Goal: Information Seeking & Learning: Learn about a topic

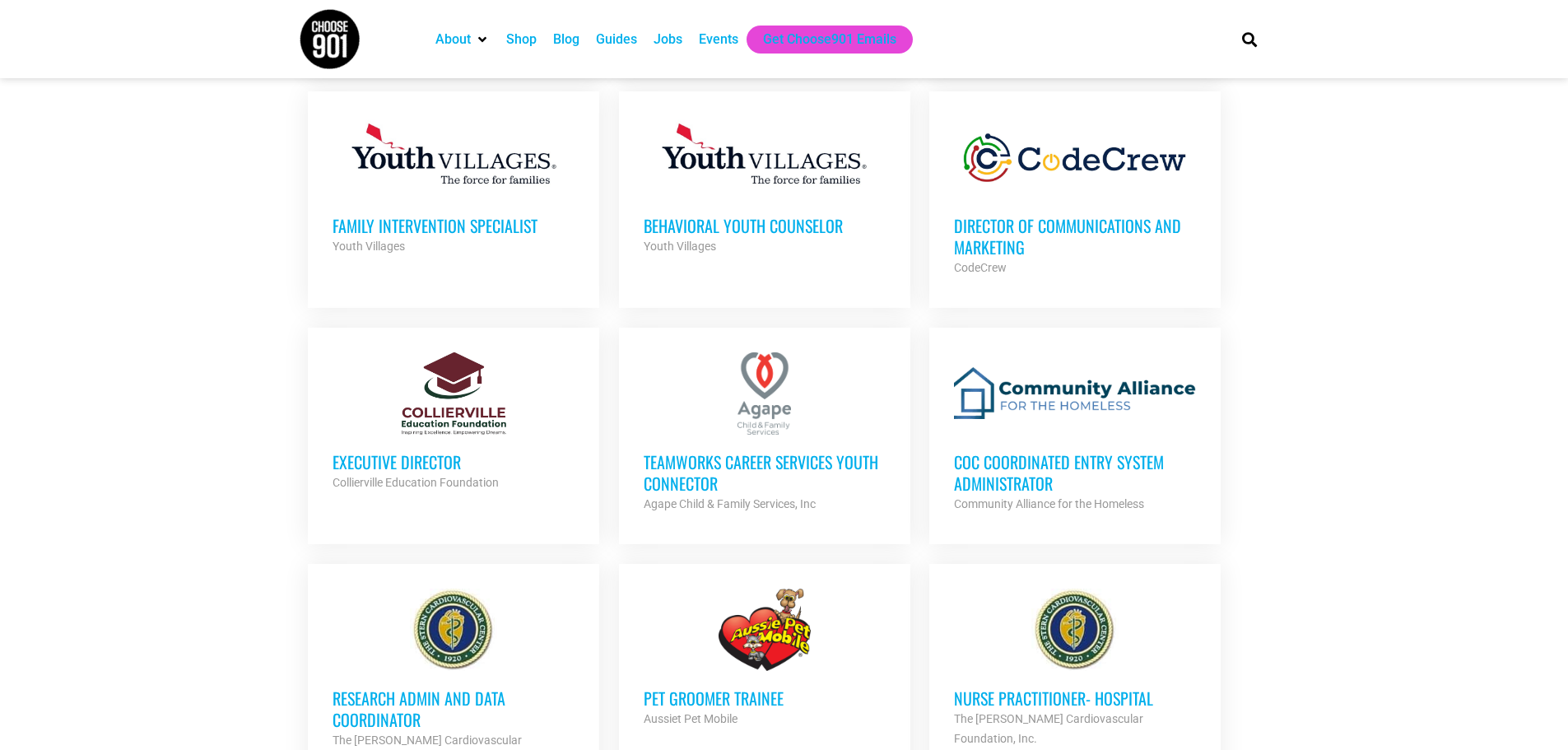
scroll to position [1152, 0]
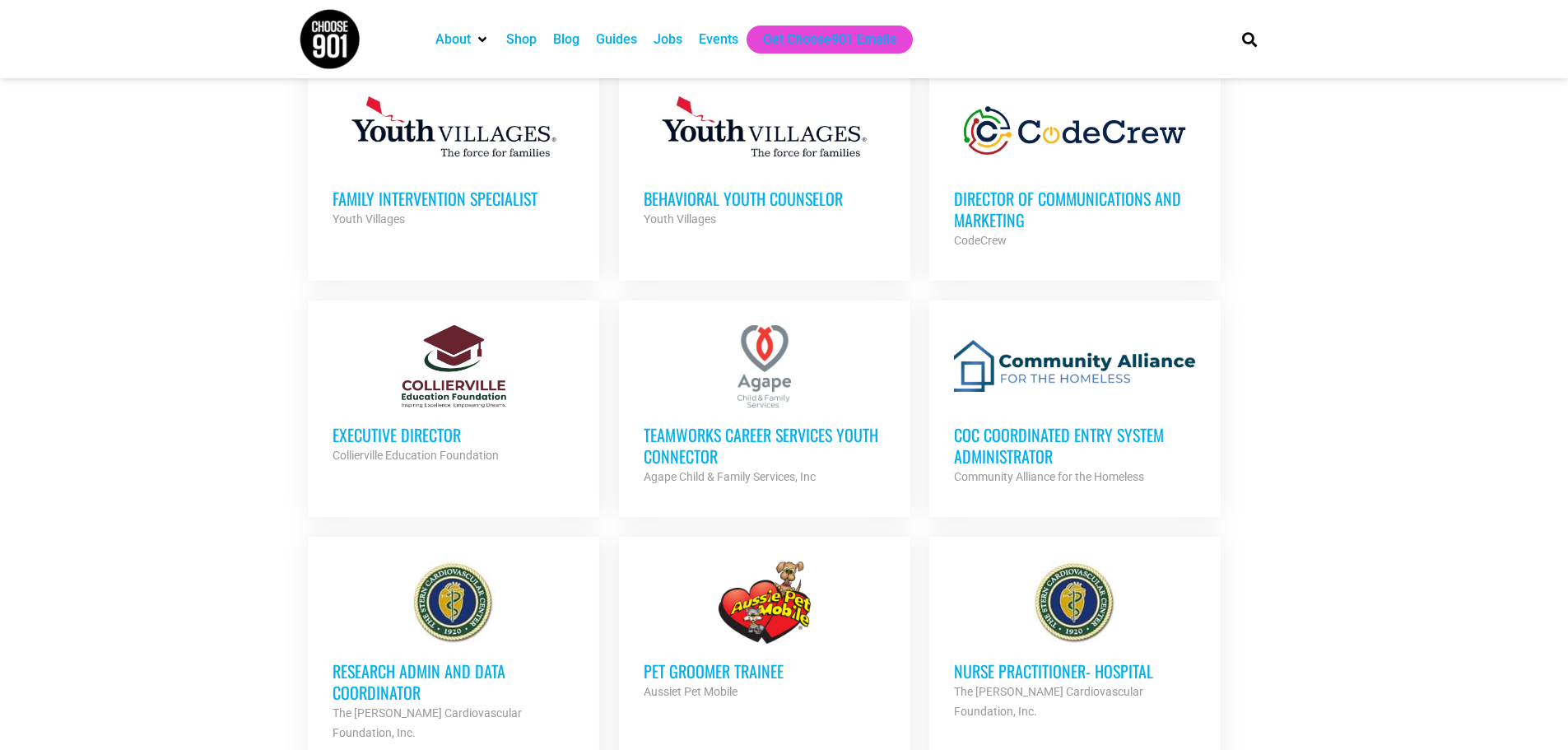
click at [463, 414] on div "Executive Director Collierville Education Foundation Partner Org" at bounding box center [453, 436] width 242 height 57
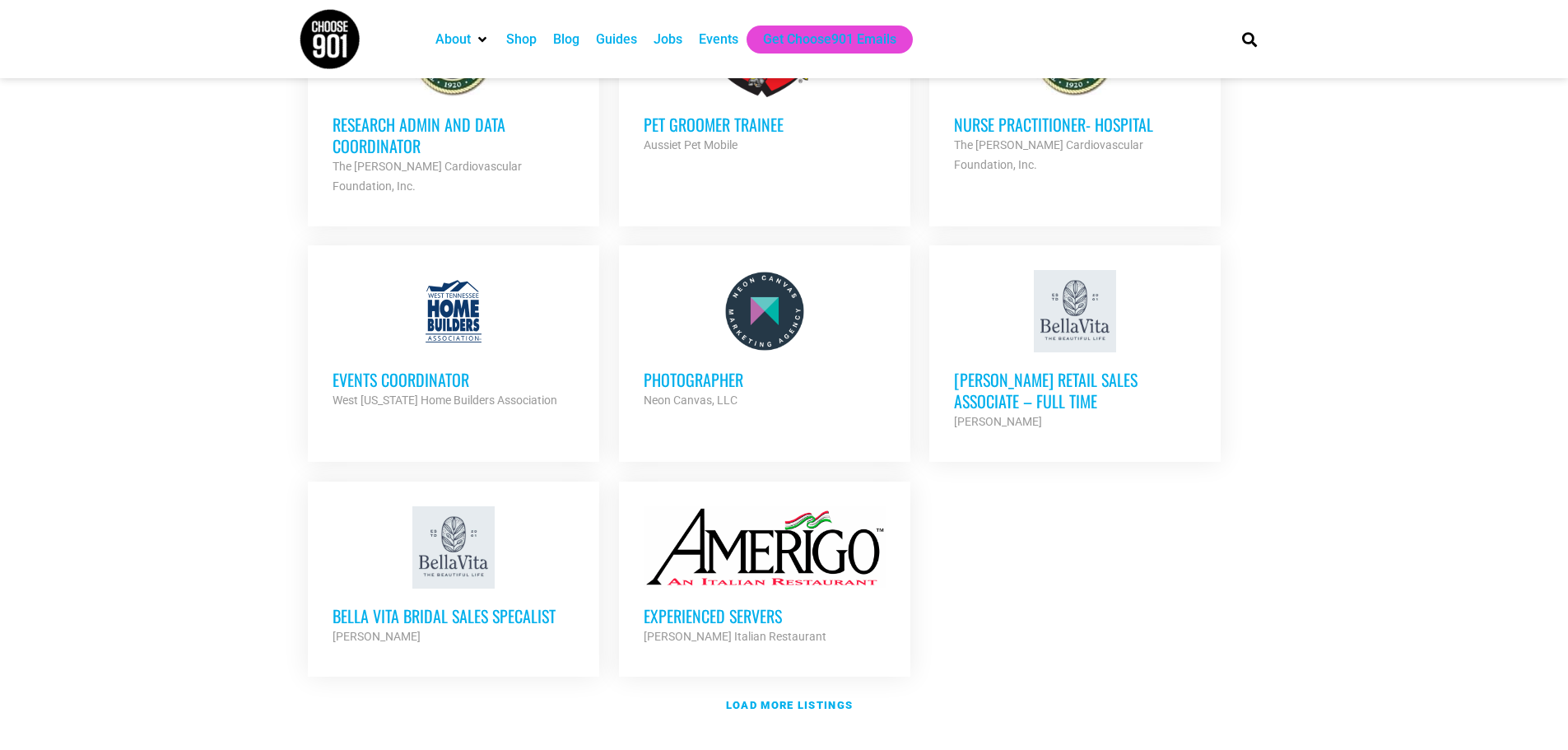
scroll to position [1728, 0]
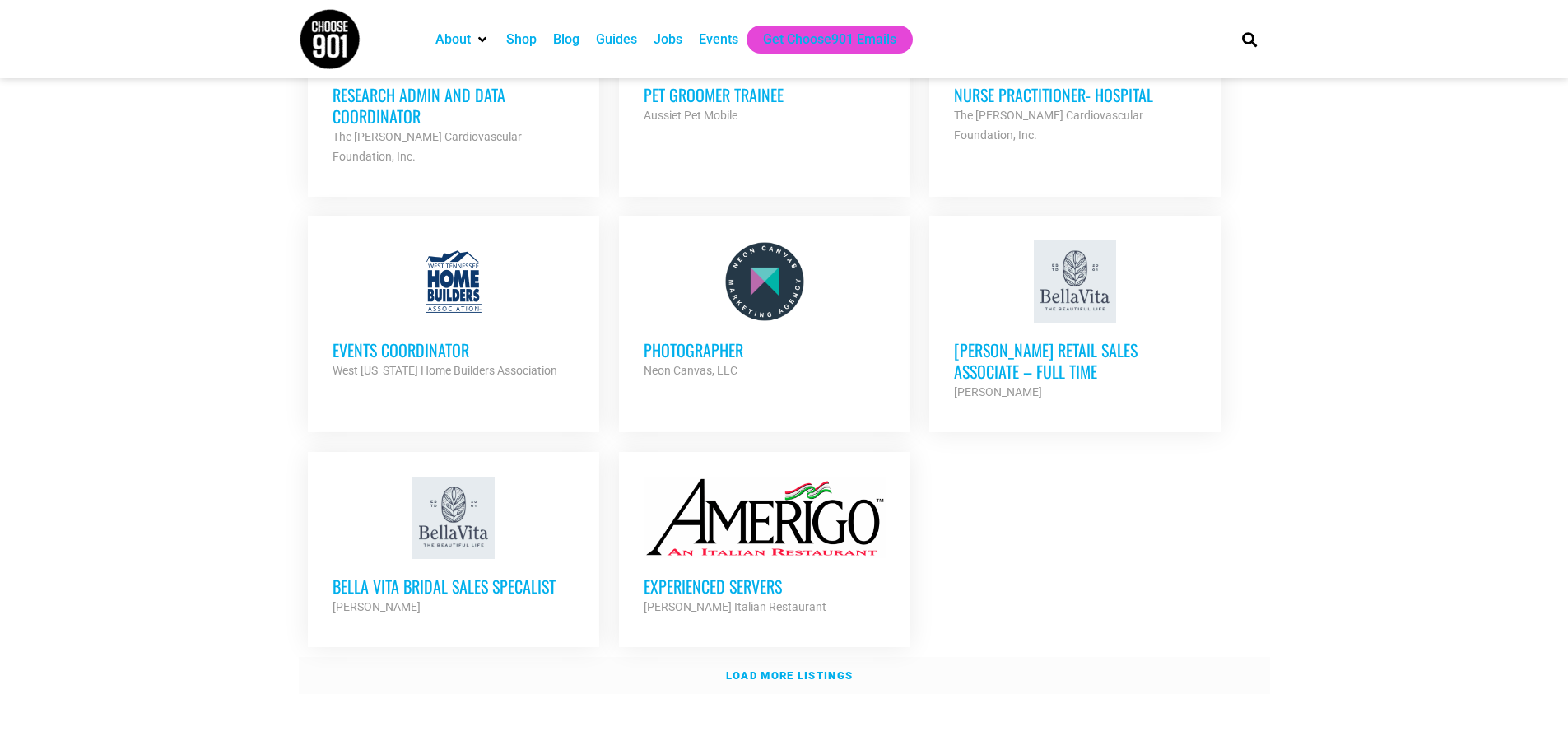
click at [823, 669] on strong "Load more listings" at bounding box center [789, 675] width 126 height 13
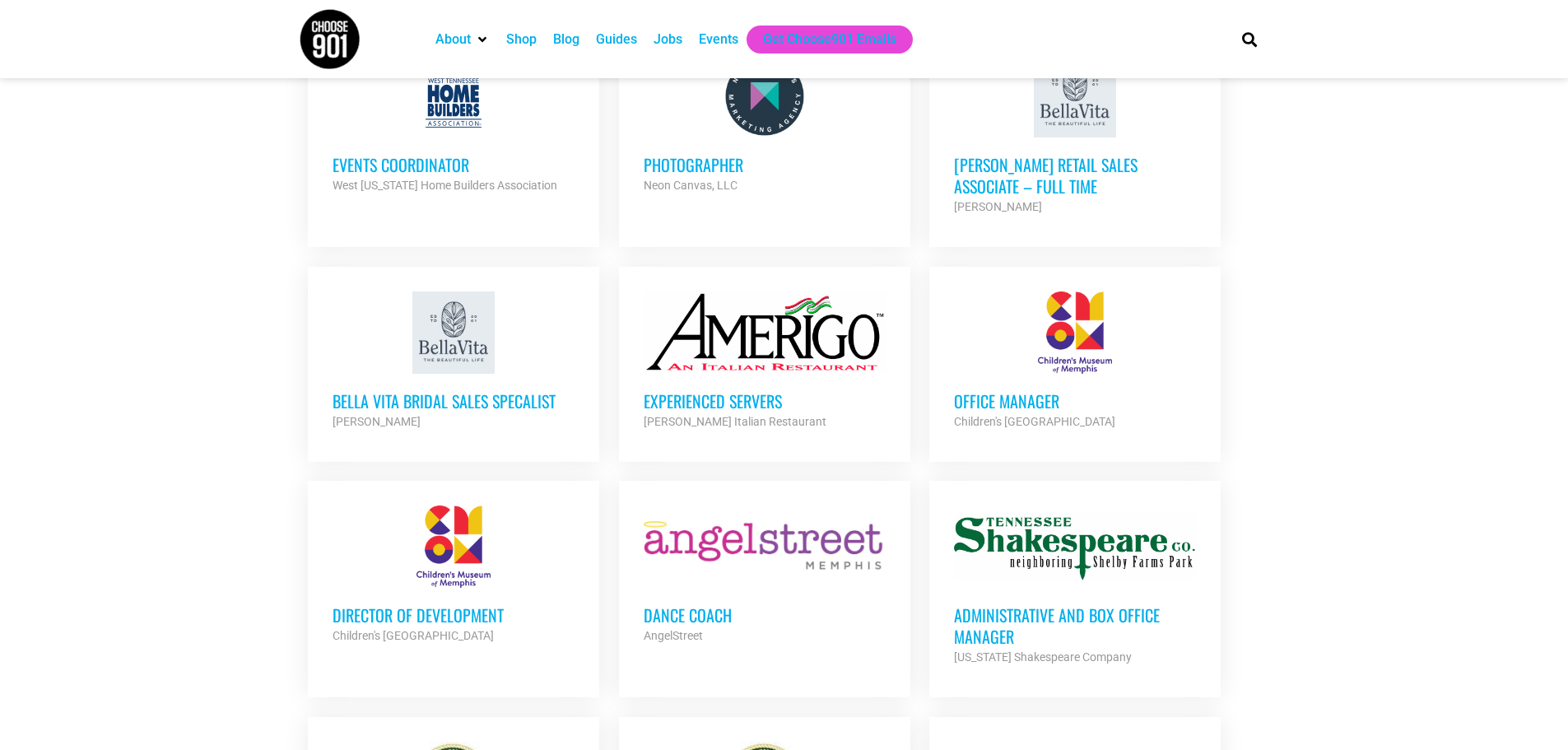
scroll to position [2058, 0]
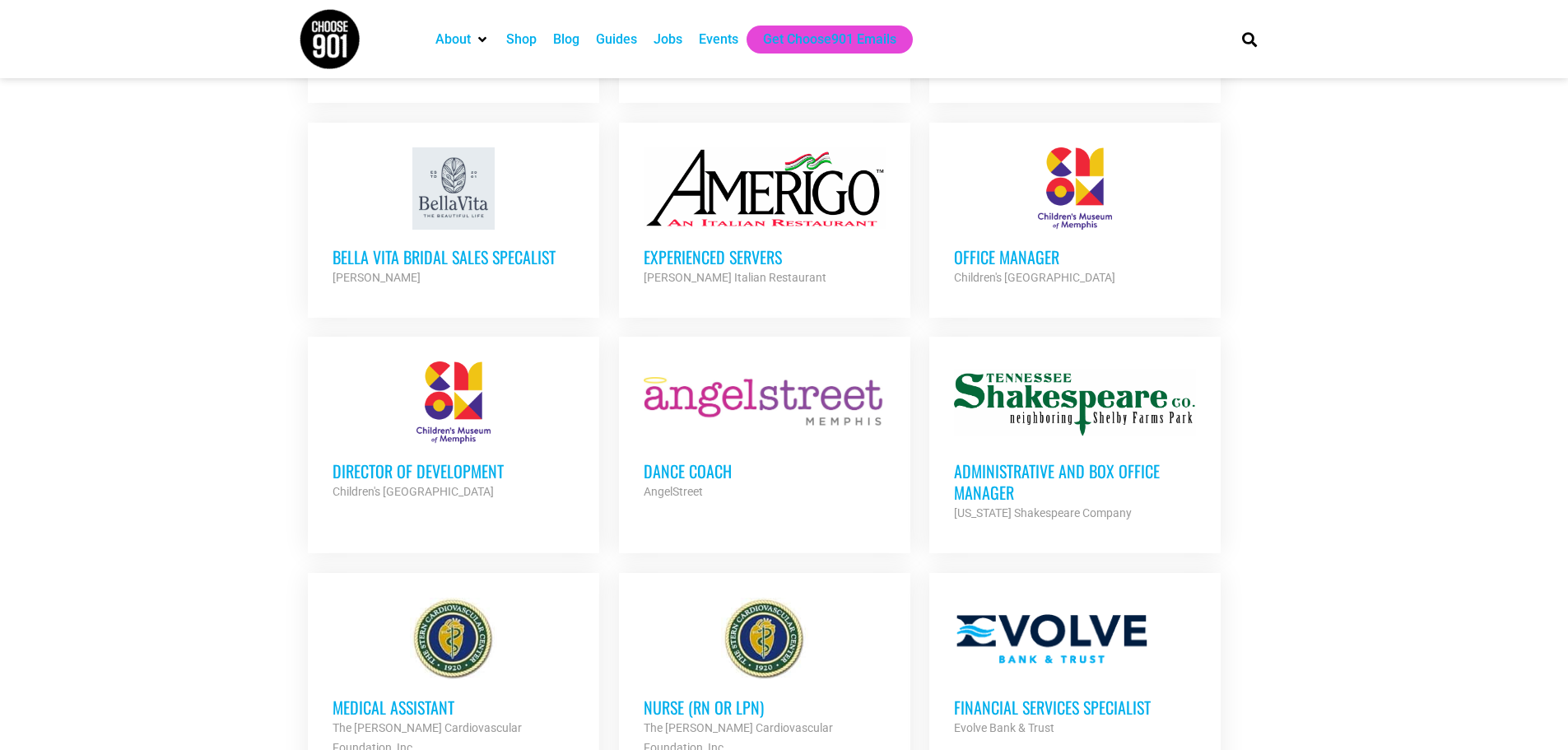
click at [425, 443] on div "Director of Development Children's Museum of Memphis Partner Org" at bounding box center [453, 471] width 242 height 57
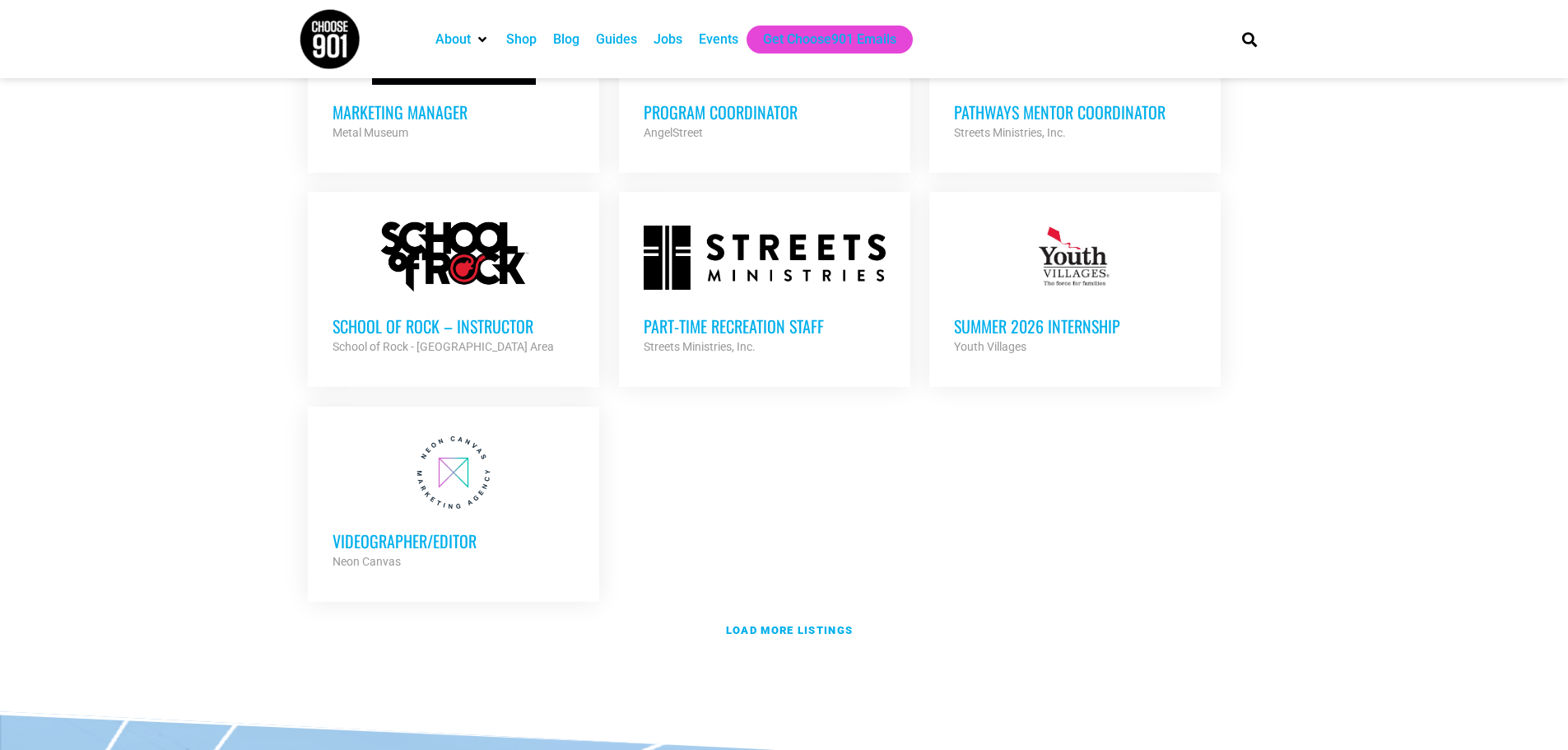
scroll to position [3377, 0]
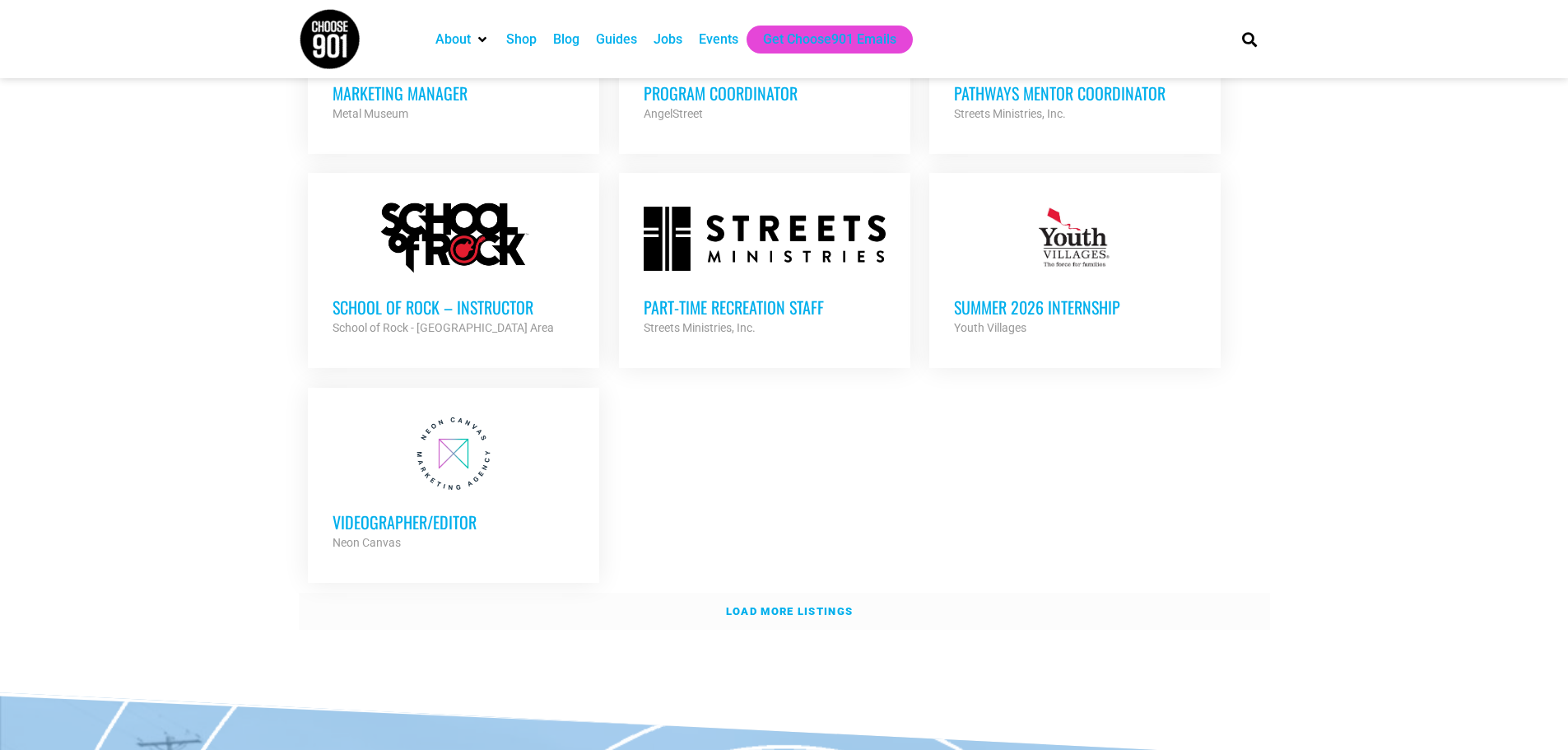
click at [799, 605] on strong "Load more listings" at bounding box center [789, 612] width 126 height 13
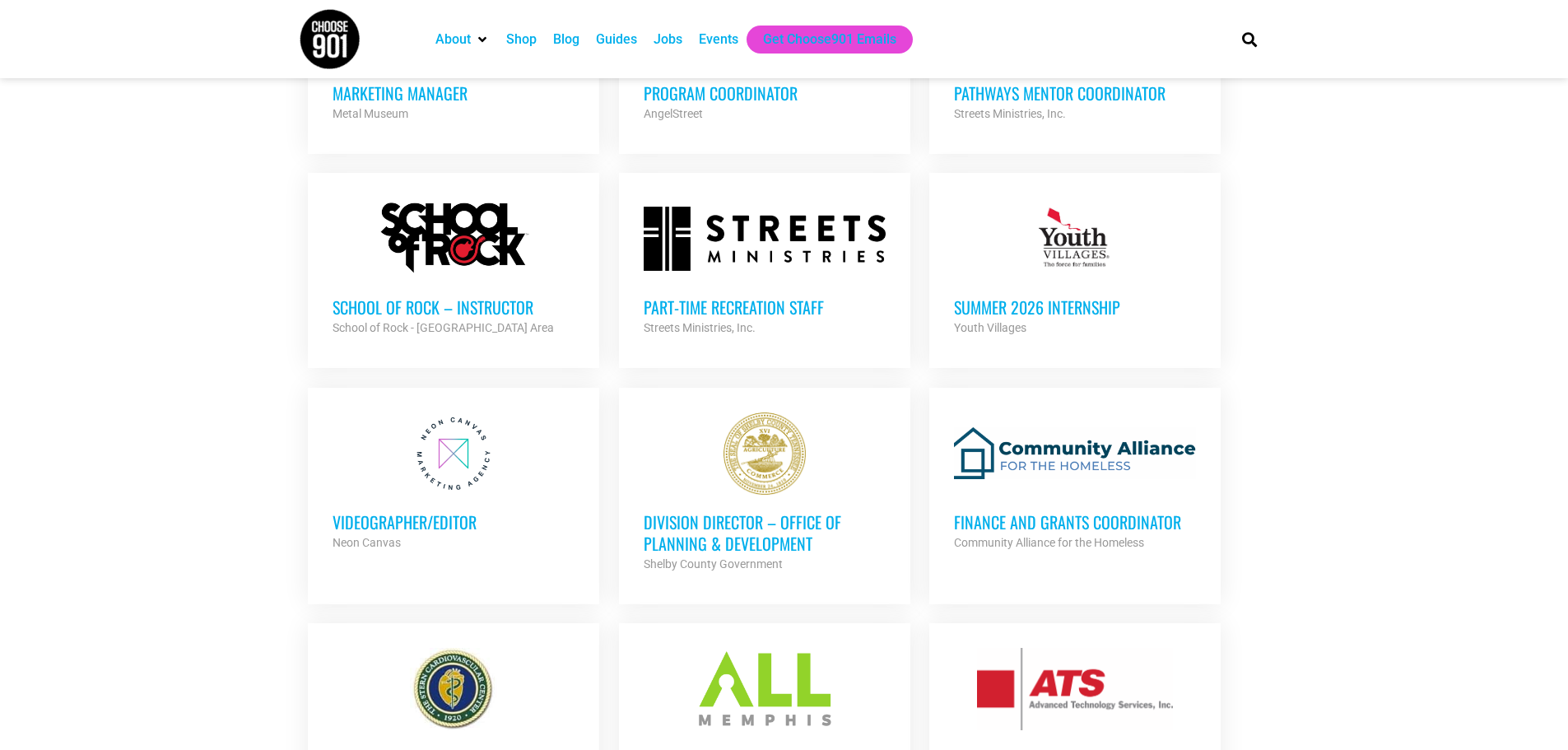
click at [773, 512] on h3 "Division Director – Office of Planning & Development" at bounding box center [764, 532] width 242 height 43
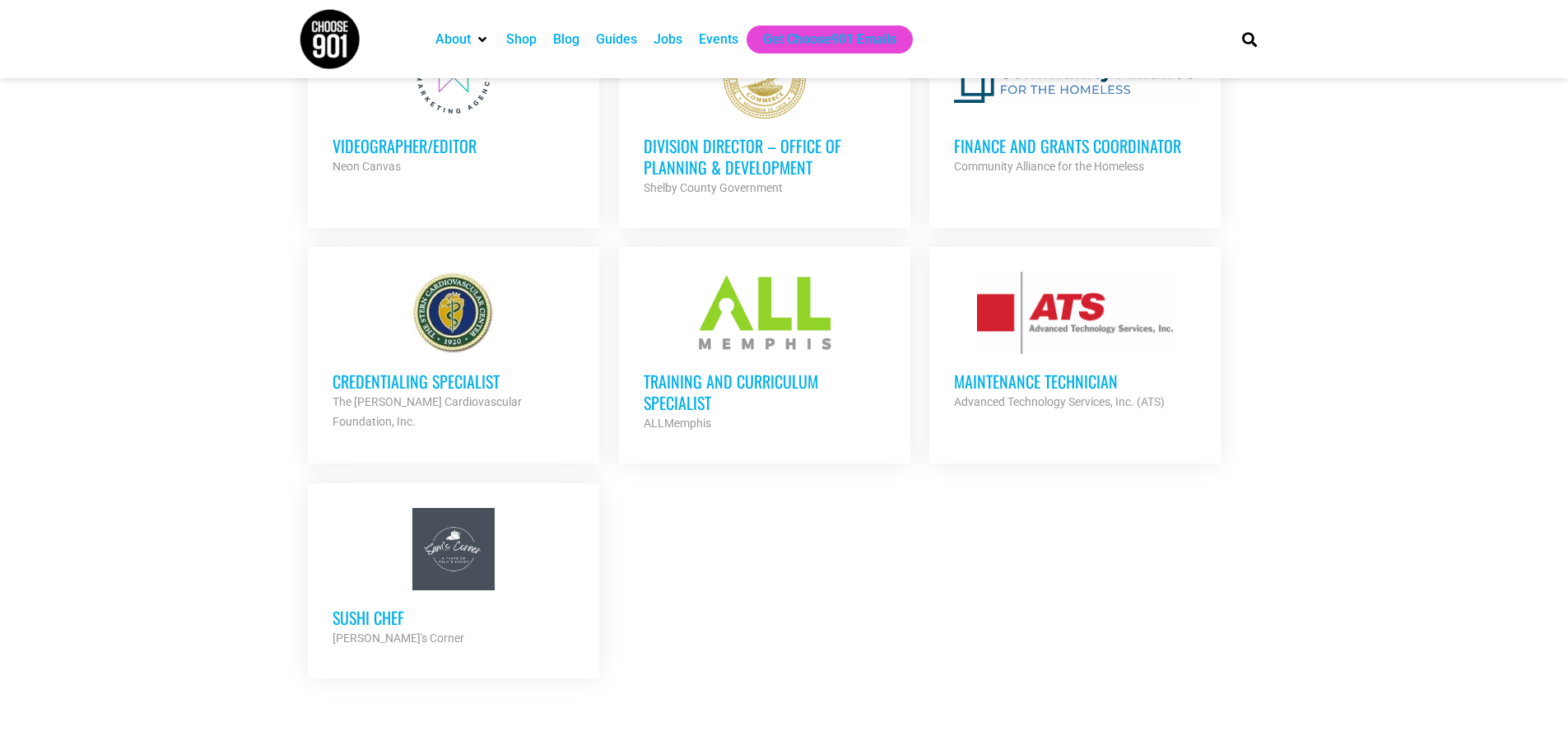
scroll to position [3953, 0]
